Goal: Information Seeking & Learning: Learn about a topic

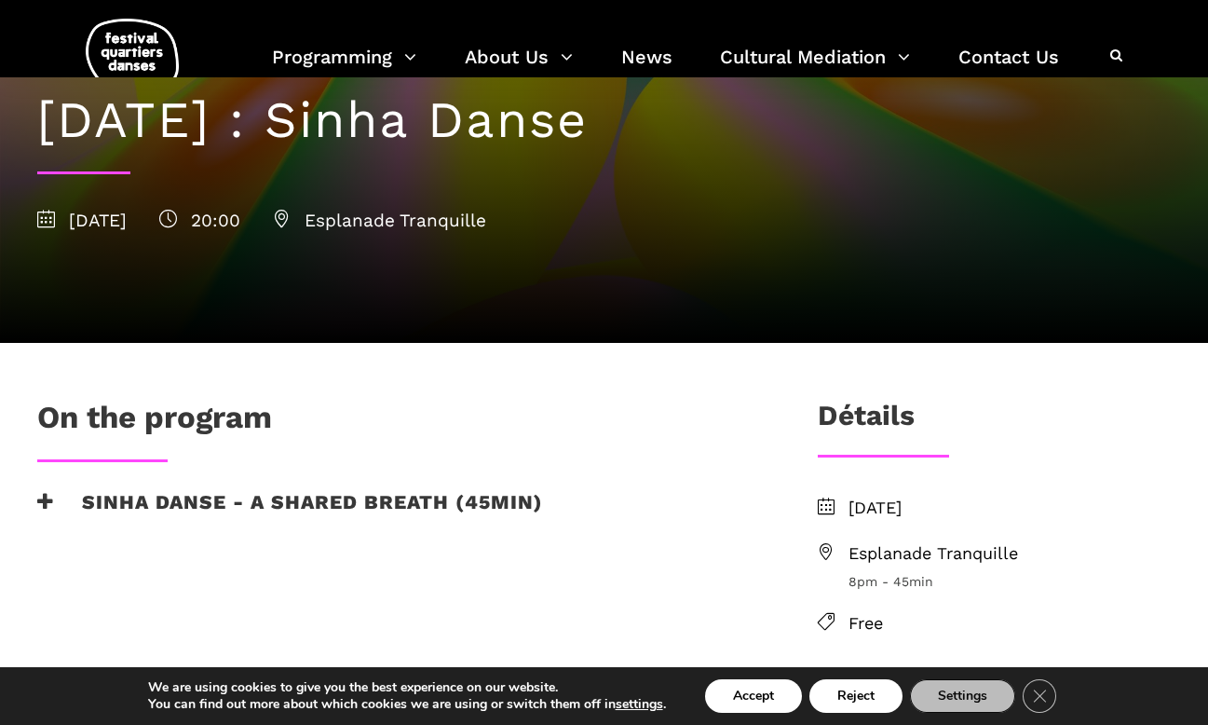
scroll to position [235, 0]
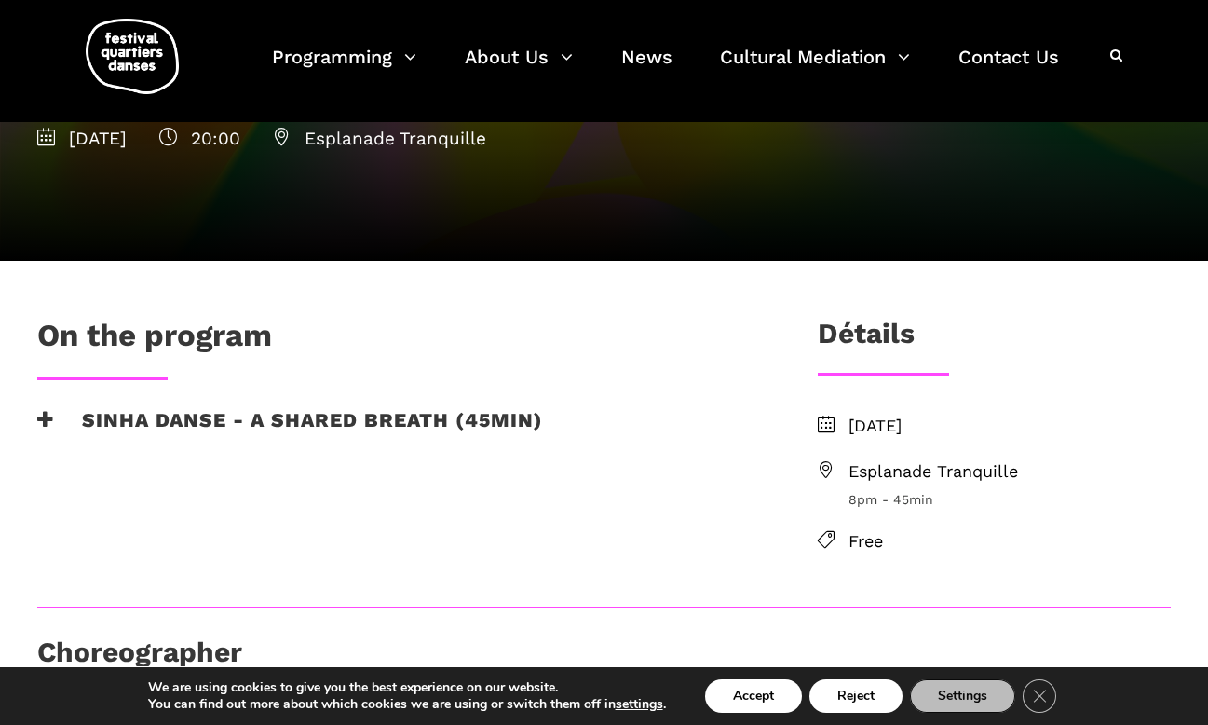
click at [124, 409] on h3 "Sinha Danse - A shared breath (45min)" at bounding box center [290, 431] width 506 height 47
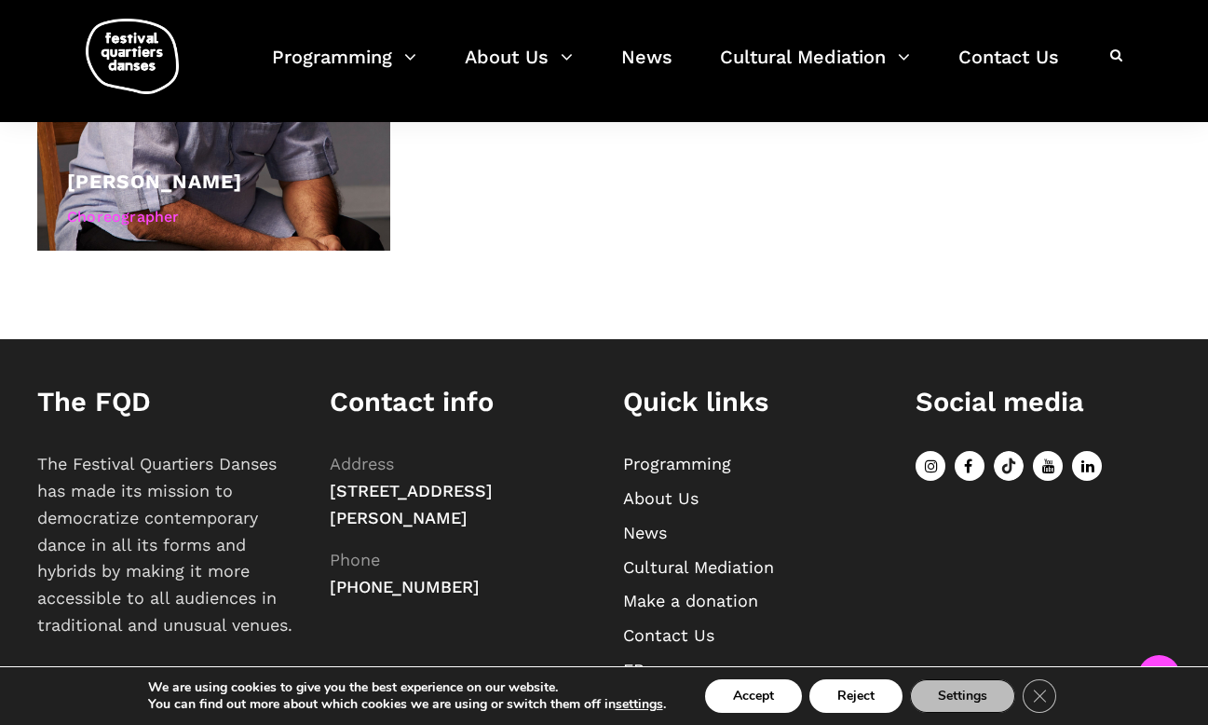
scroll to position [1194, 0]
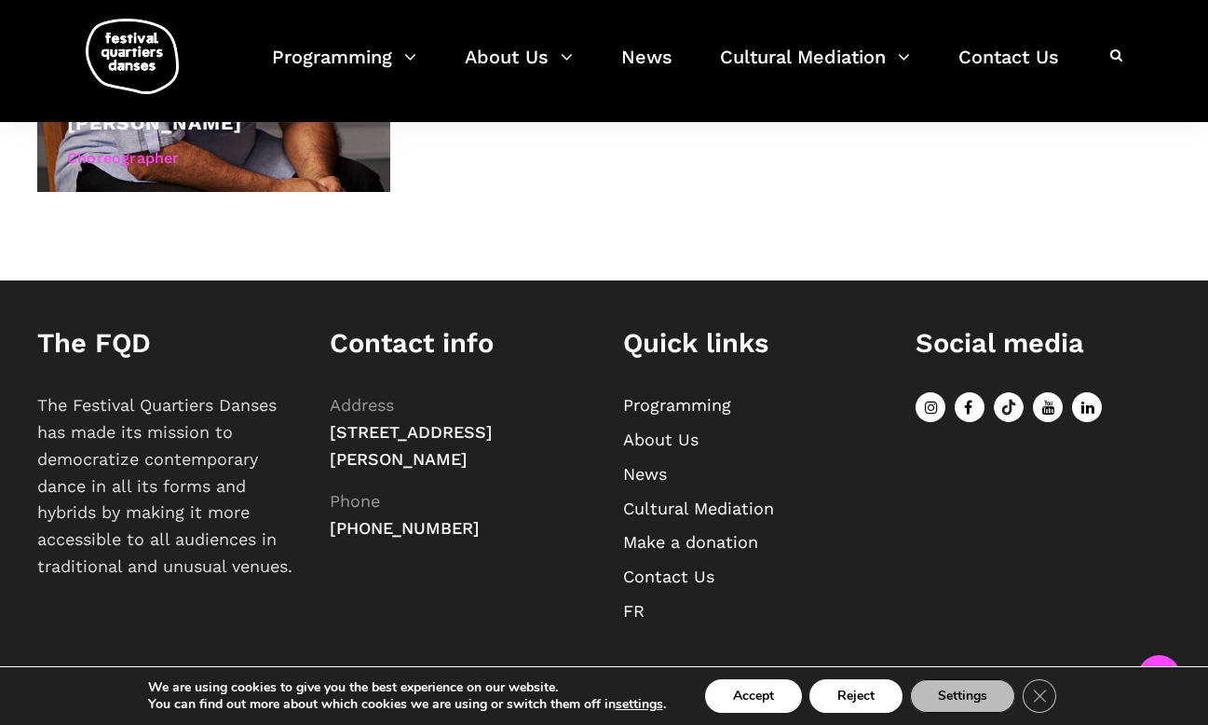
click at [628, 616] on link "FR" at bounding box center [633, 611] width 21 height 20
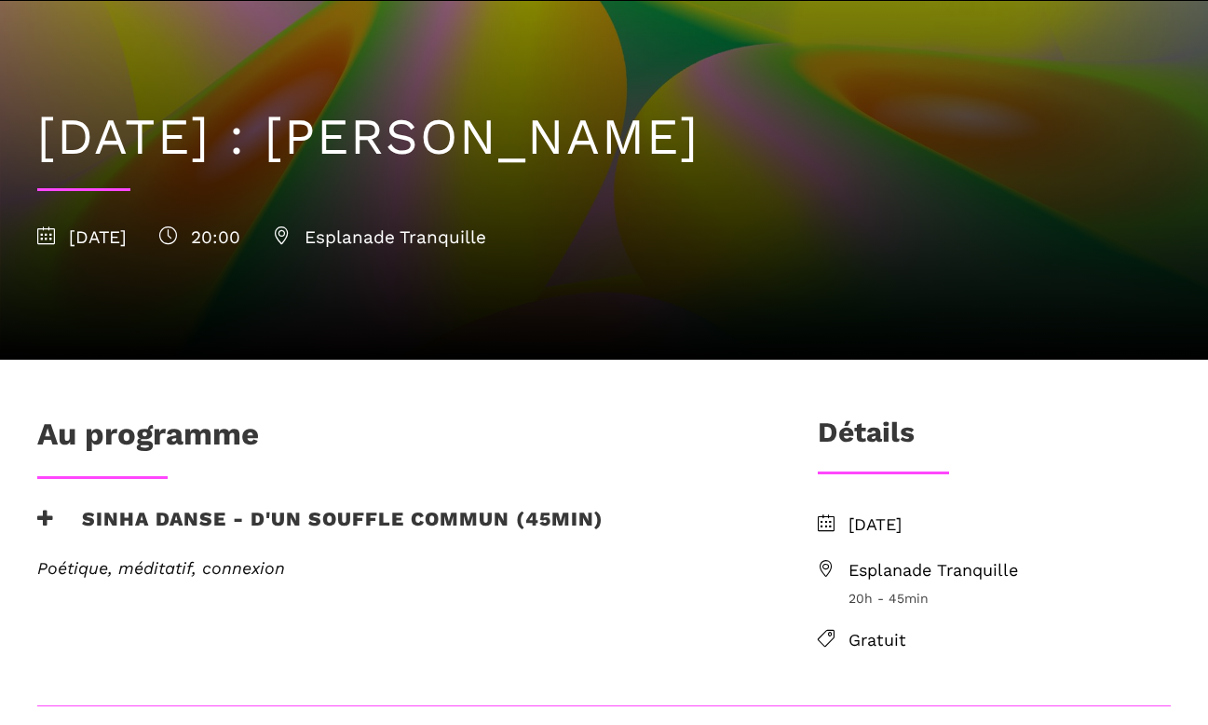
scroll to position [168, 0]
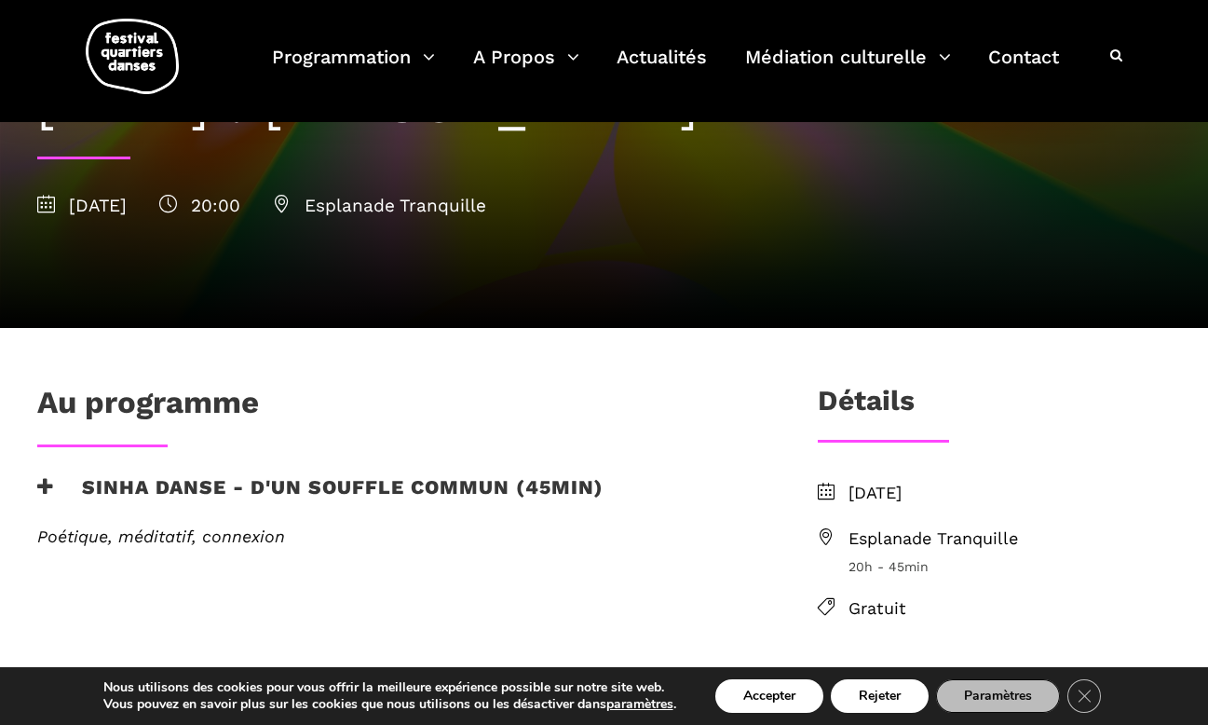
click at [51, 487] on icon at bounding box center [45, 487] width 17 height 20
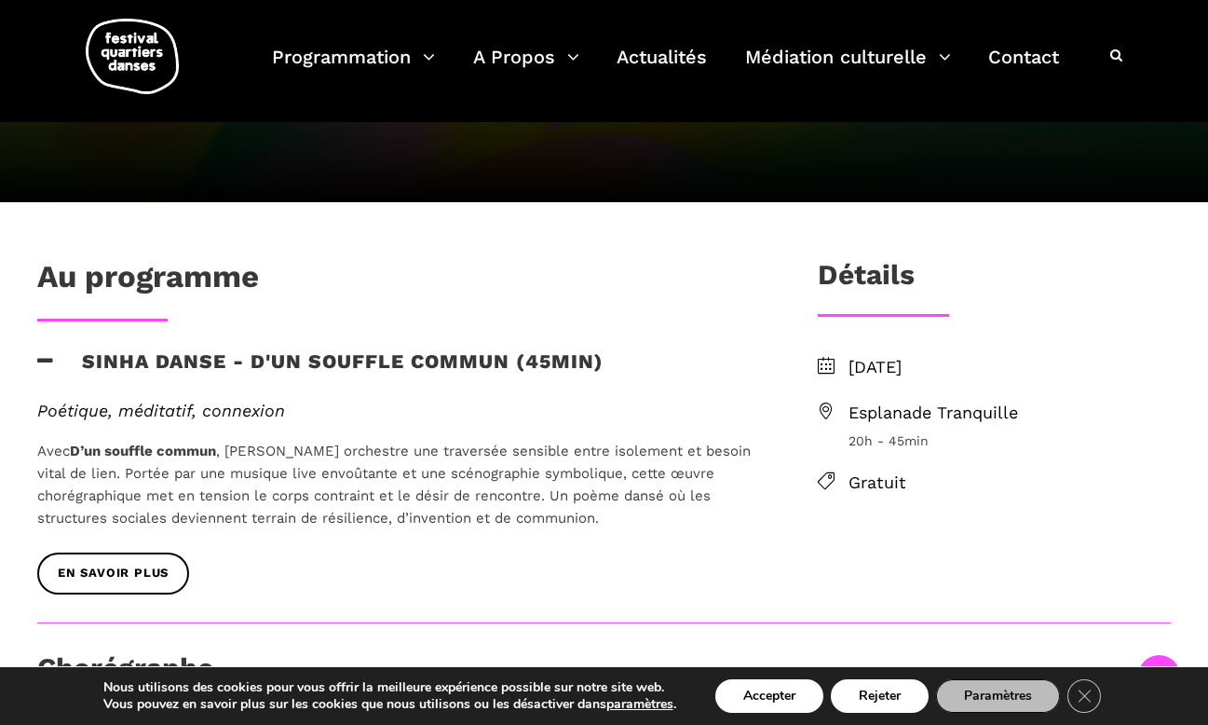
scroll to position [1192, 0]
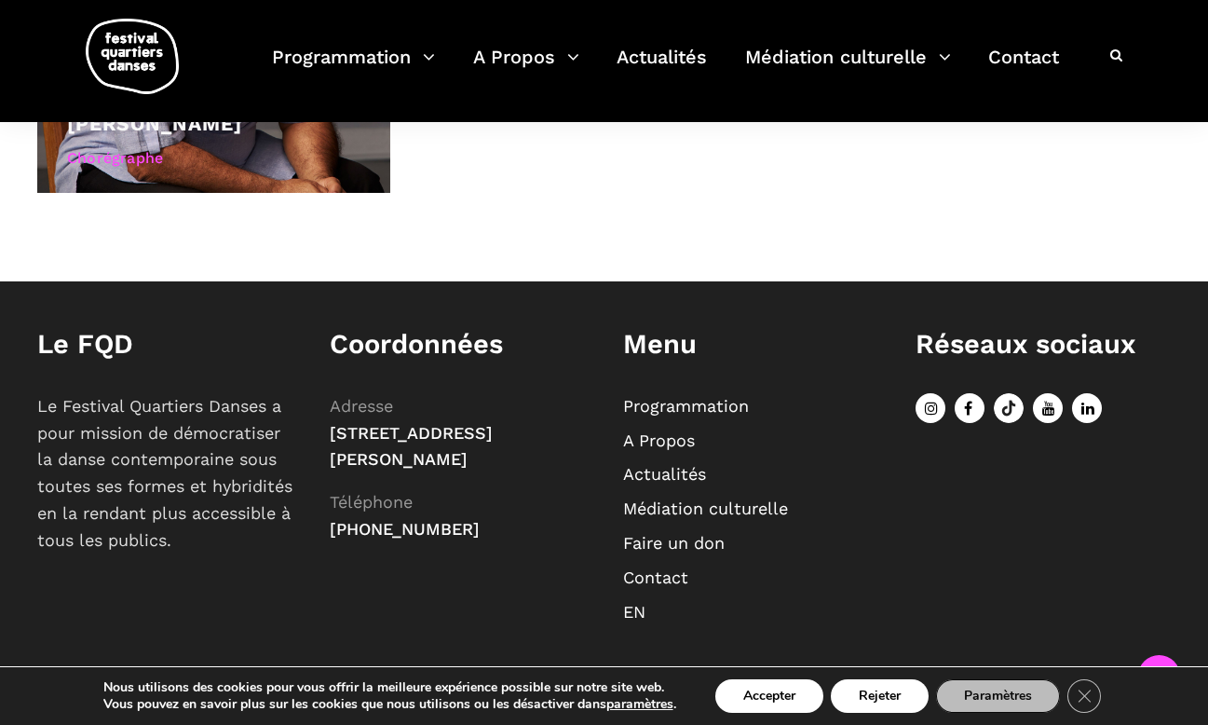
click at [636, 607] on link "EN" at bounding box center [634, 612] width 22 height 20
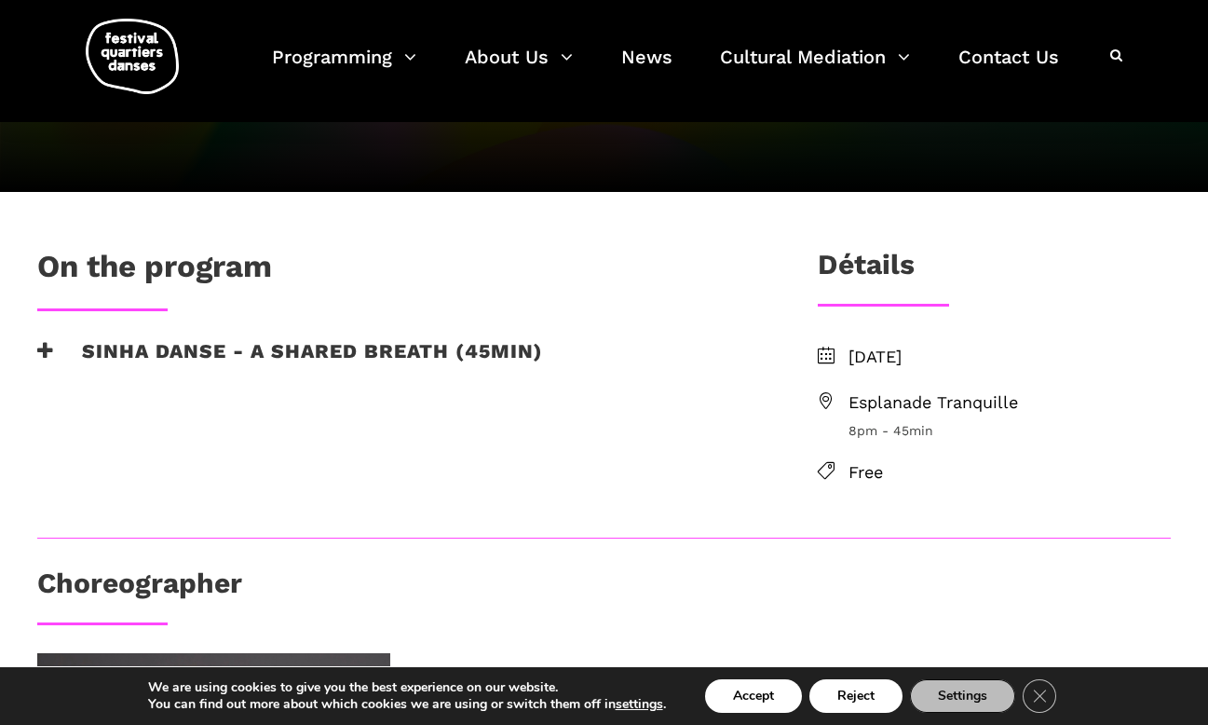
scroll to position [267, 0]
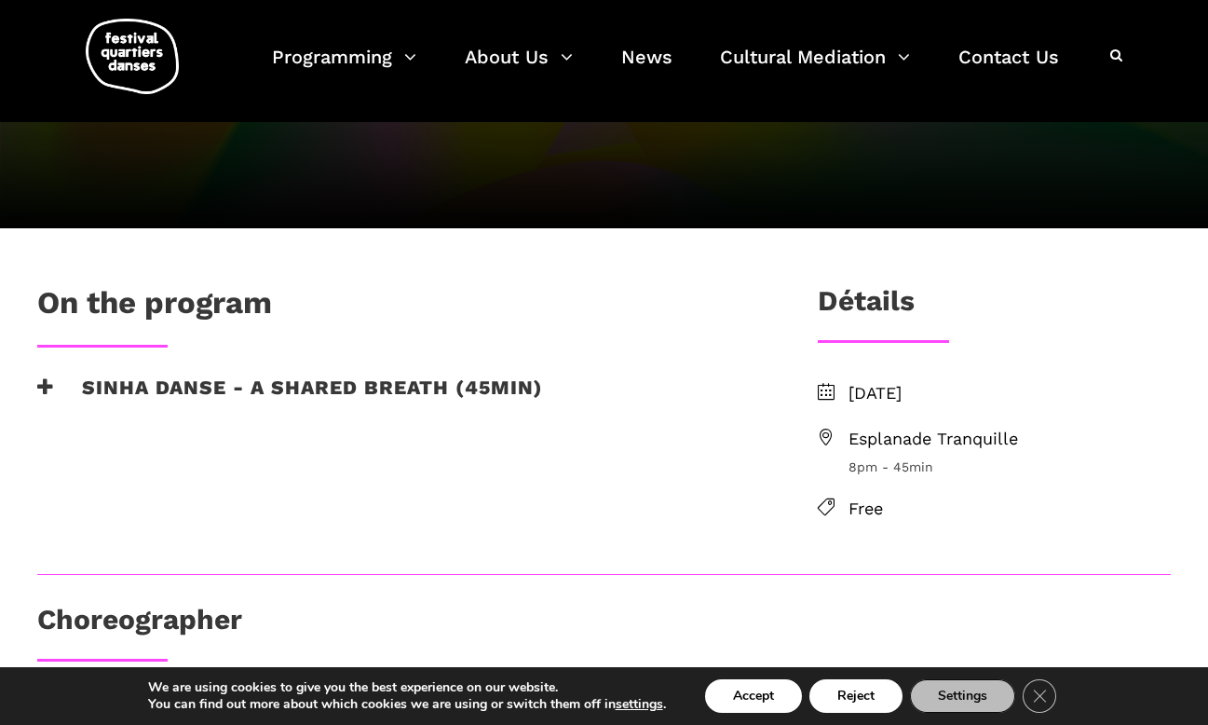
click at [106, 385] on h3 "Sinha Danse - A shared breath (45min)" at bounding box center [290, 398] width 506 height 47
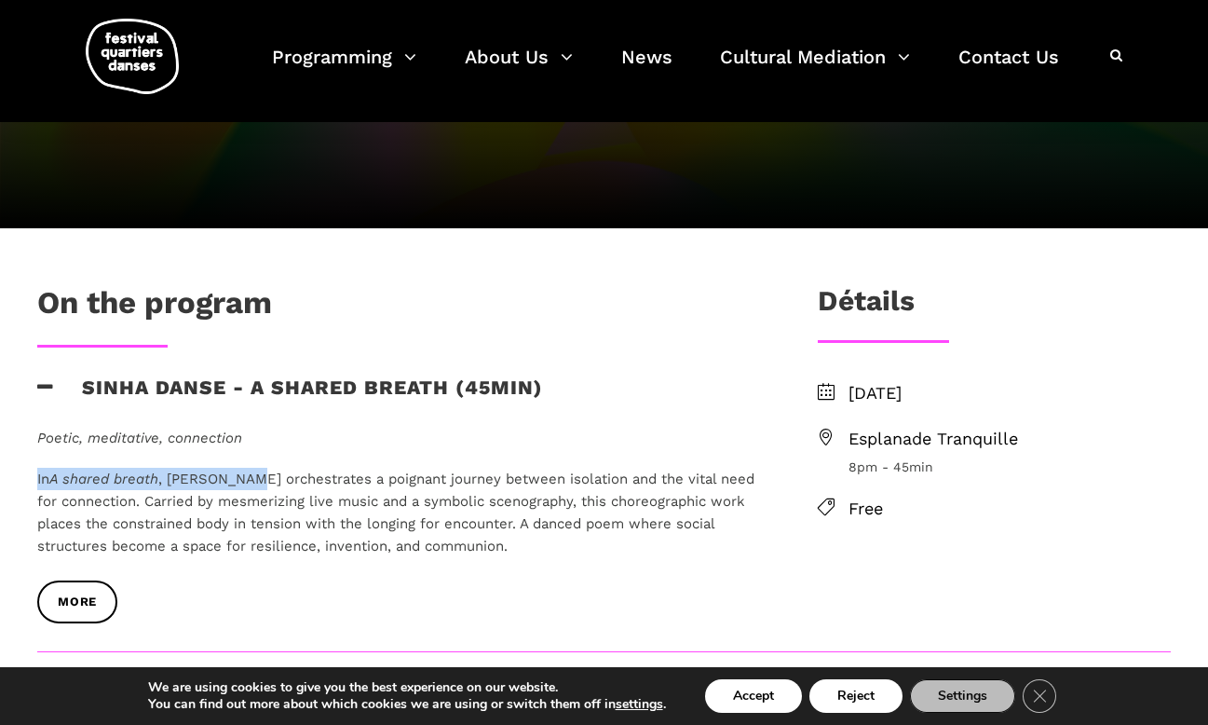
drag, startPoint x: 251, startPoint y: 479, endPoint x: 30, endPoint y: 479, distance: 220.7
click at [30, 479] on div "Poetic, meditative, connection In A shared breath , Roger Sinha orchestrates a …" at bounding box center [397, 504] width 757 height 154
copy p "In A shared breath , Roger Sinha"
